Goal: Find specific page/section: Find specific page/section

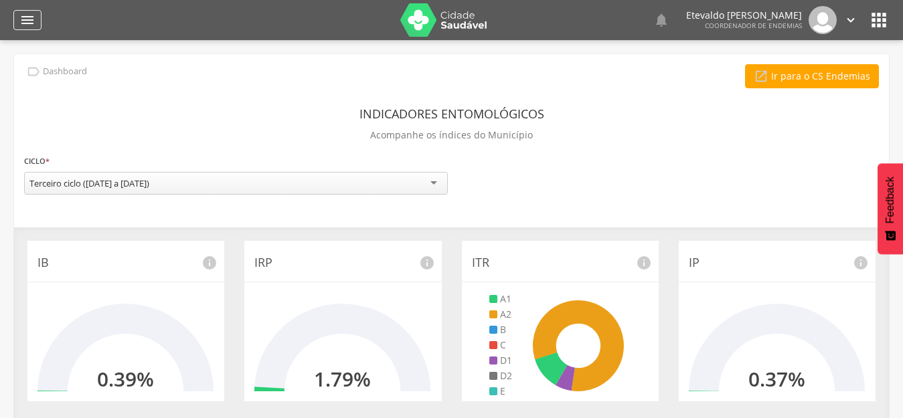
click at [23, 22] on icon "" at bounding box center [27, 20] width 16 height 16
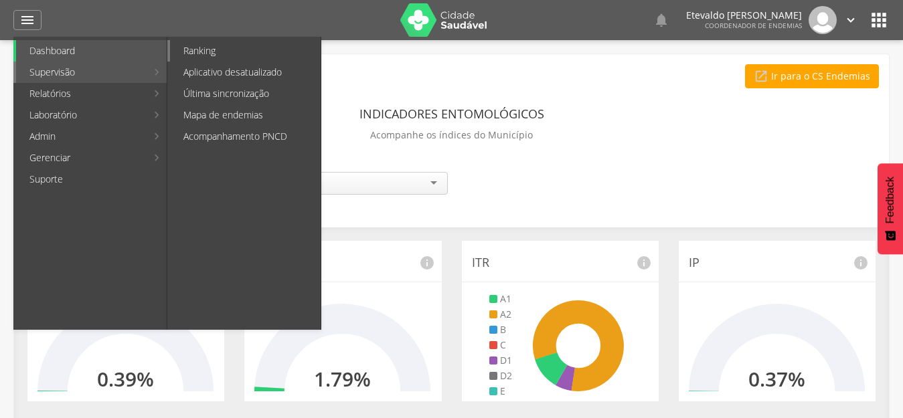
click at [225, 51] on link "Ranking" at bounding box center [245, 50] width 151 height 21
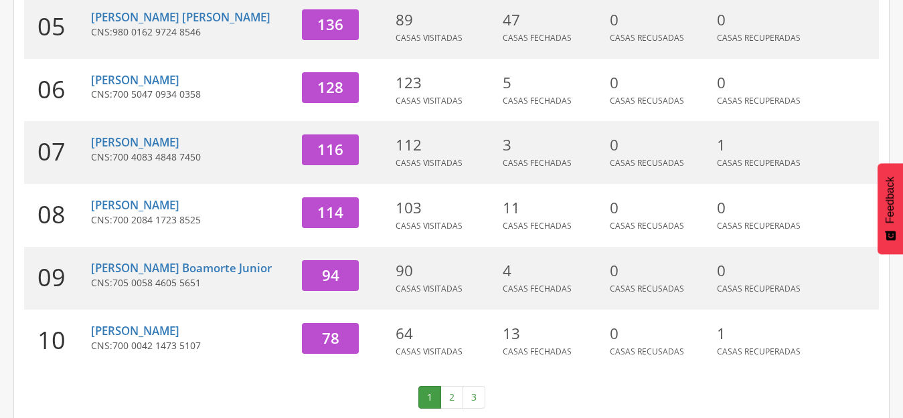
scroll to position [527, 0]
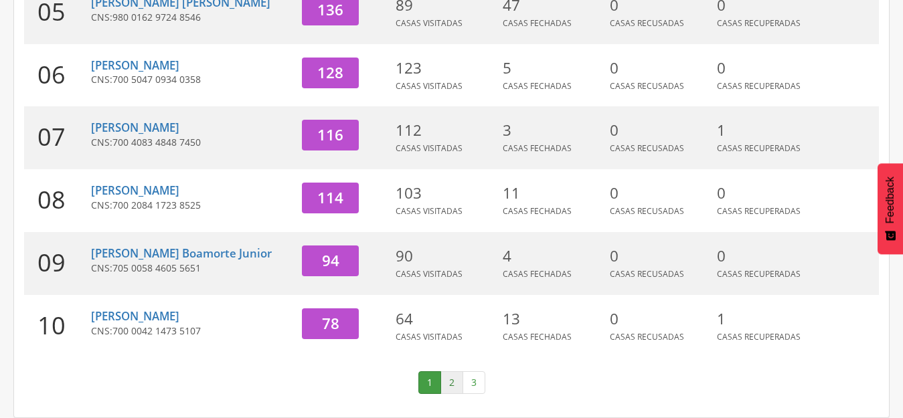
click at [448, 382] on link "2" at bounding box center [451, 382] width 23 height 23
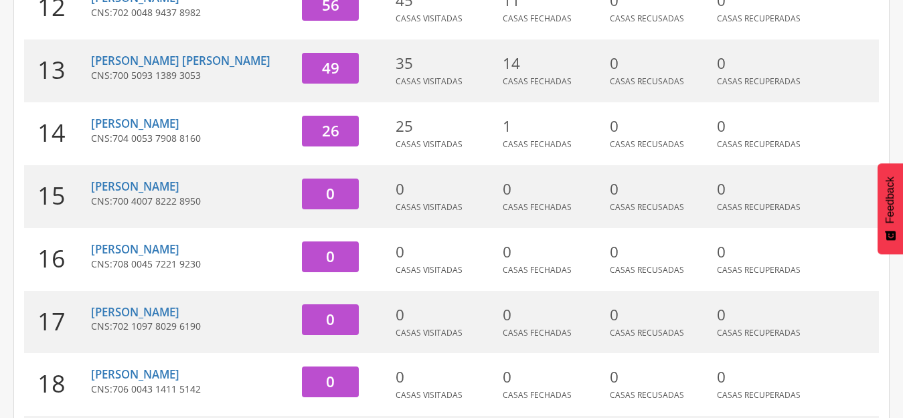
scroll to position [311, 0]
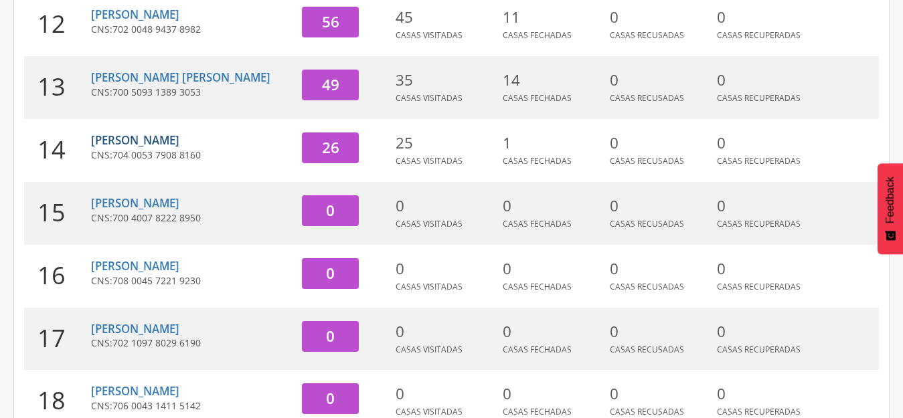
click at [124, 143] on link "[PERSON_NAME]" at bounding box center [135, 140] width 88 height 15
type input "**********"
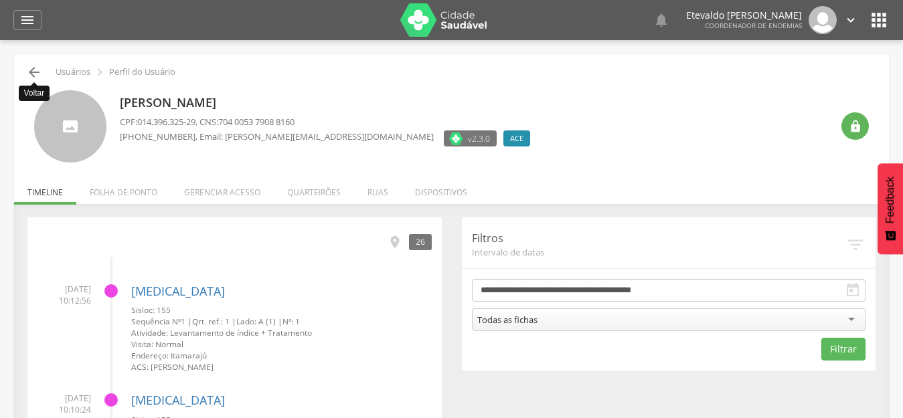
click at [33, 71] on icon "" at bounding box center [34, 72] width 16 height 16
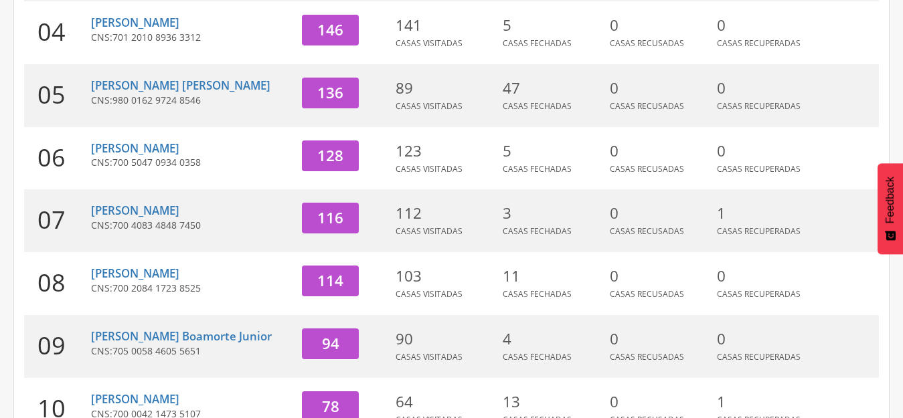
scroll to position [527, 0]
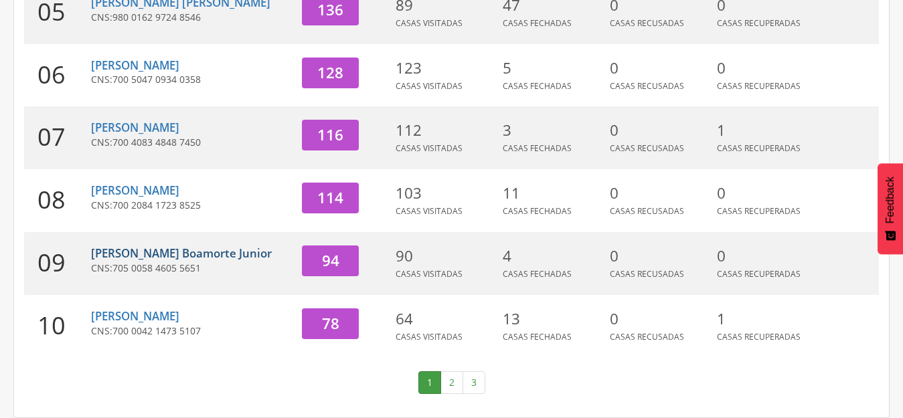
click at [174, 246] on link "[PERSON_NAME] Boamorte Junior" at bounding box center [181, 253] width 181 height 15
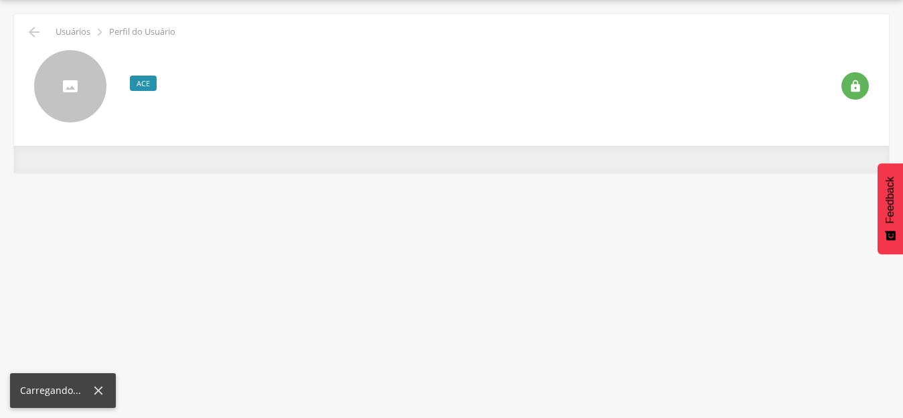
scroll to position [40, 0]
